Goal: Information Seeking & Learning: Learn about a topic

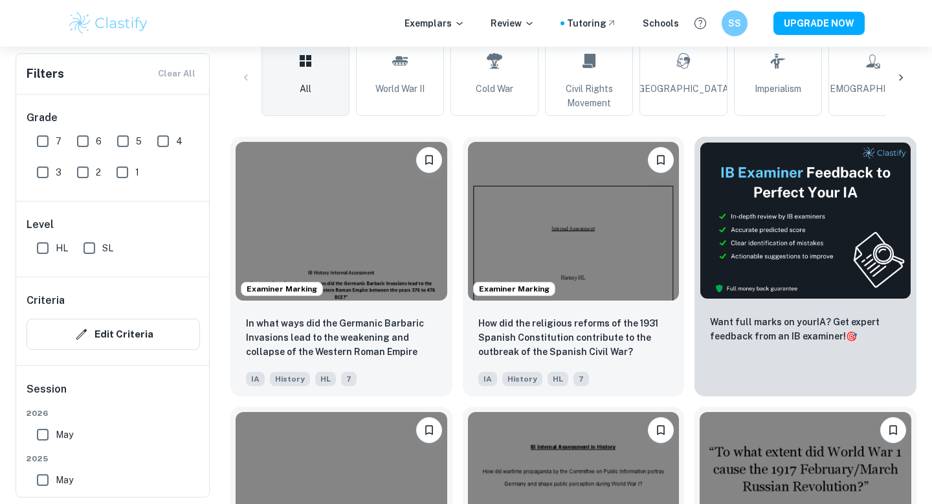
scroll to position [326, 0]
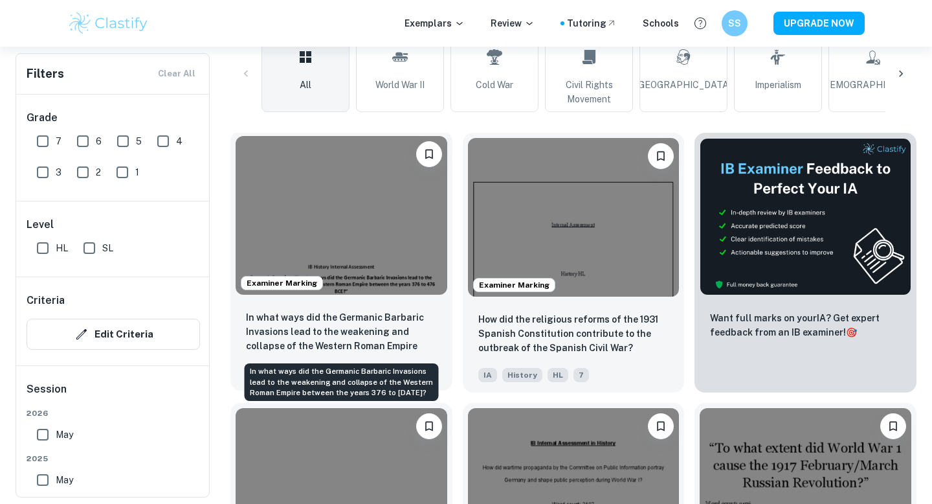
click at [406, 333] on p "In what ways did the Germanic Barbaric Invasions lead to the weakening and coll…" at bounding box center [341, 332] width 191 height 44
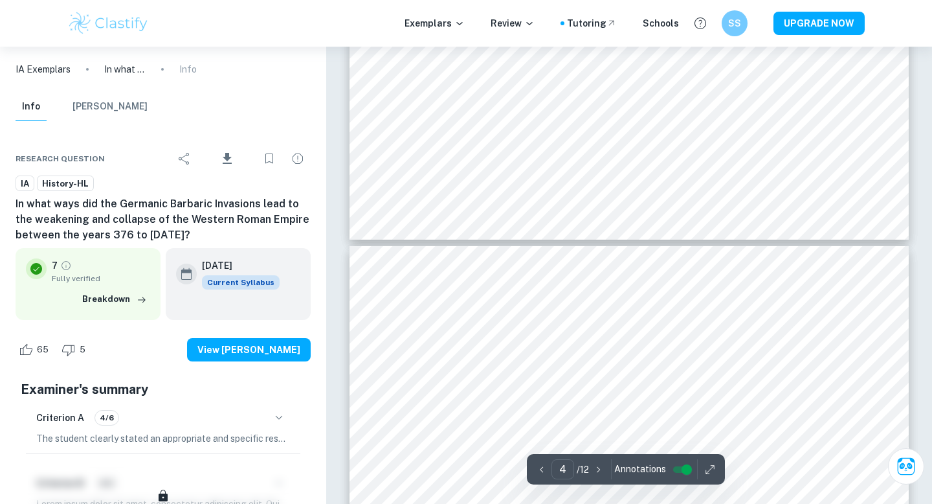
type input "5"
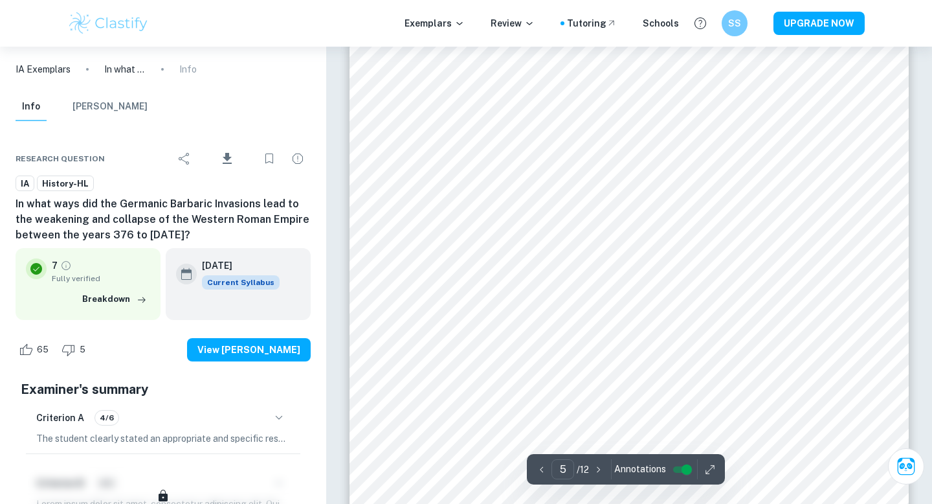
scroll to position [3396, 0]
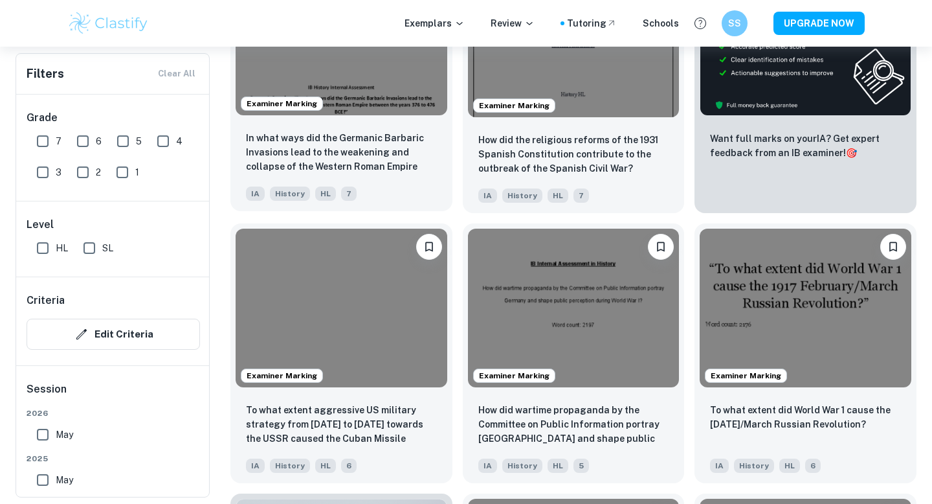
scroll to position [330, 0]
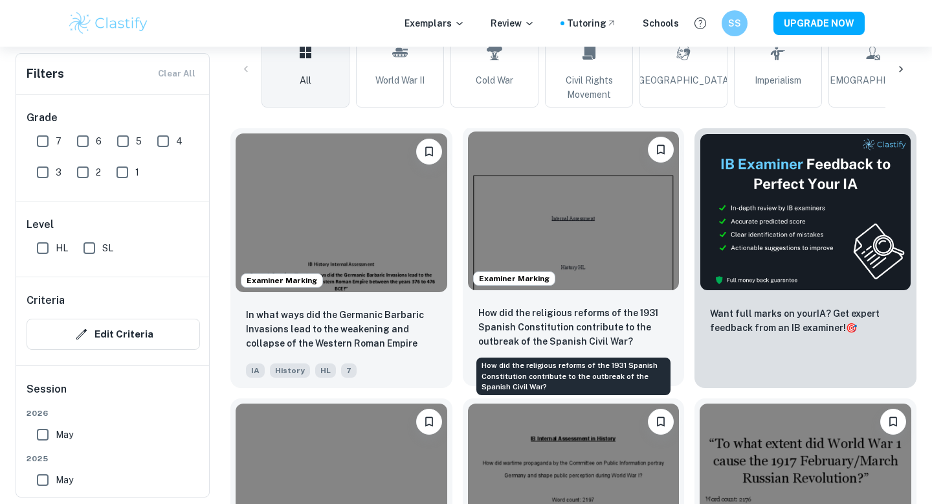
click at [513, 314] on p "How did the religious reforms of the 1931 Spanish Constitution contribute to th…" at bounding box center [573, 327] width 191 height 43
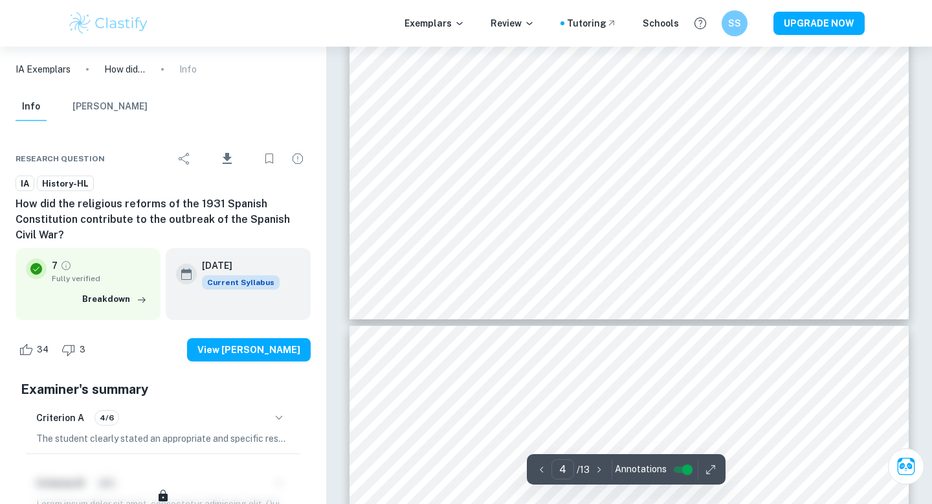
type input "5"
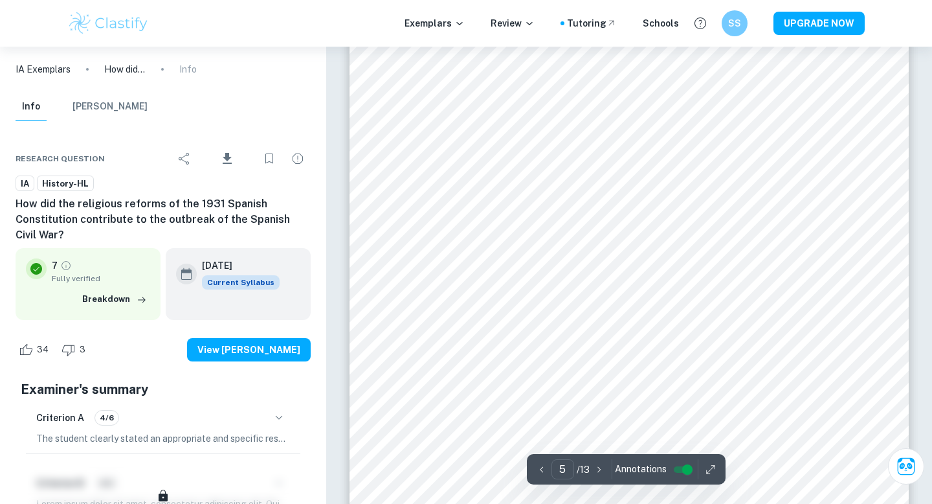
scroll to position [3257, 0]
